Goal: Find specific page/section: Find specific page/section

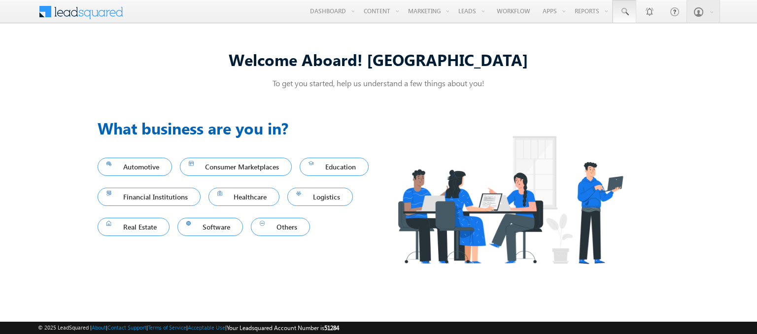
click at [625, 12] on span at bounding box center [624, 12] width 10 height 10
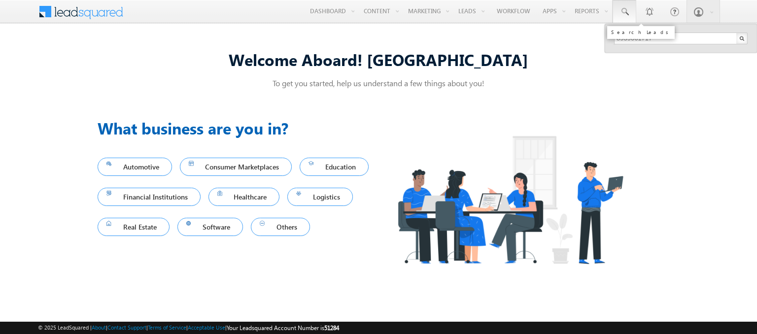
type input "8939061717"
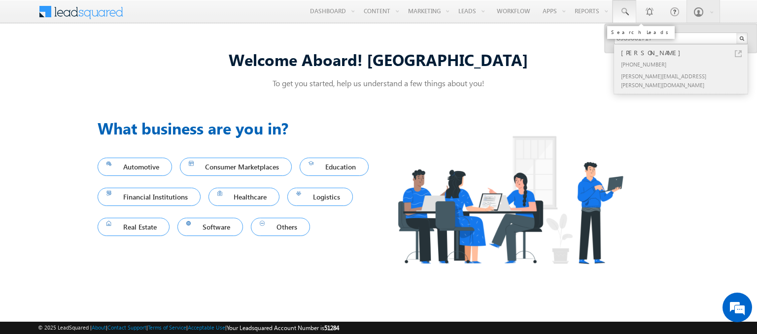
click at [685, 52] on div "[PERSON_NAME]" at bounding box center [685, 52] width 132 height 11
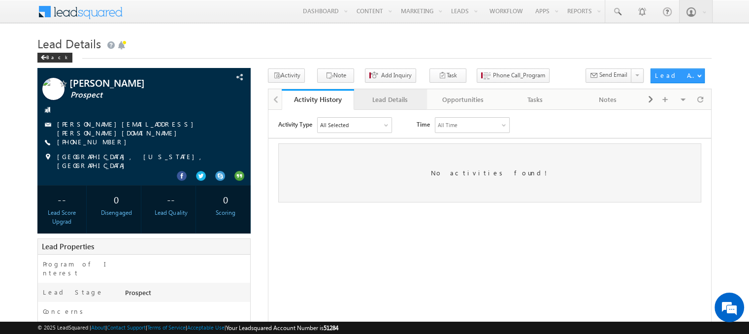
click at [390, 100] on div "Lead Details" at bounding box center [390, 100] width 56 height 12
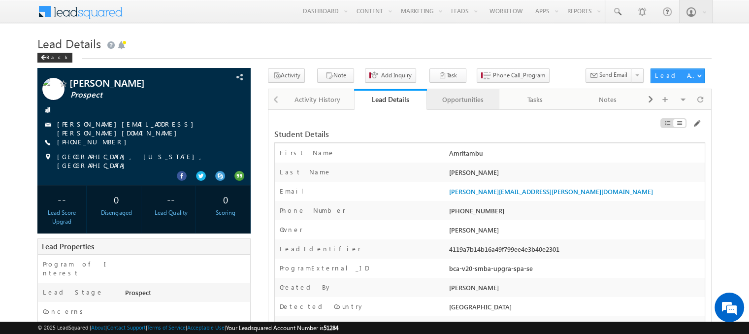
click at [463, 100] on div "Opportunities" at bounding box center [463, 100] width 56 height 12
